Goal: Task Accomplishment & Management: Complete application form

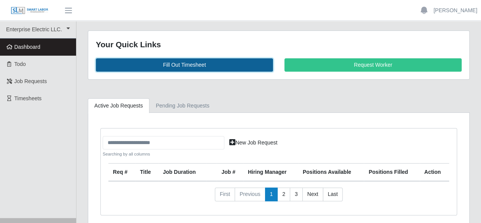
click at [180, 67] on link "Fill Out Timesheet" at bounding box center [184, 64] width 177 height 13
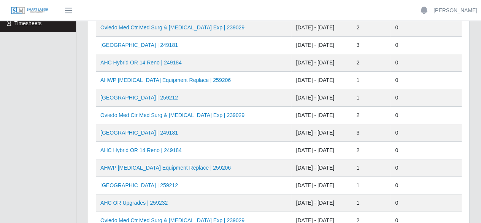
scroll to position [76, 0]
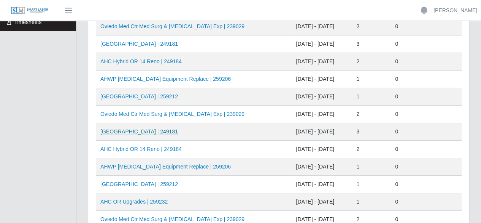
click at [144, 129] on link "[GEOGRAPHIC_DATA] | 249181" at bounding box center [139, 131] width 78 height 6
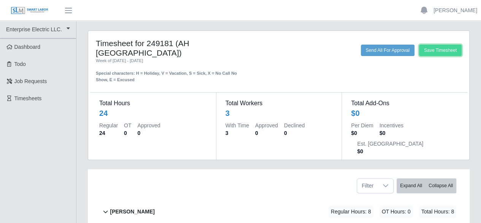
click at [438, 51] on button "Save Timesheet" at bounding box center [440, 50] width 43 height 11
